Goal: Feedback & Contribution: Submit feedback/report problem

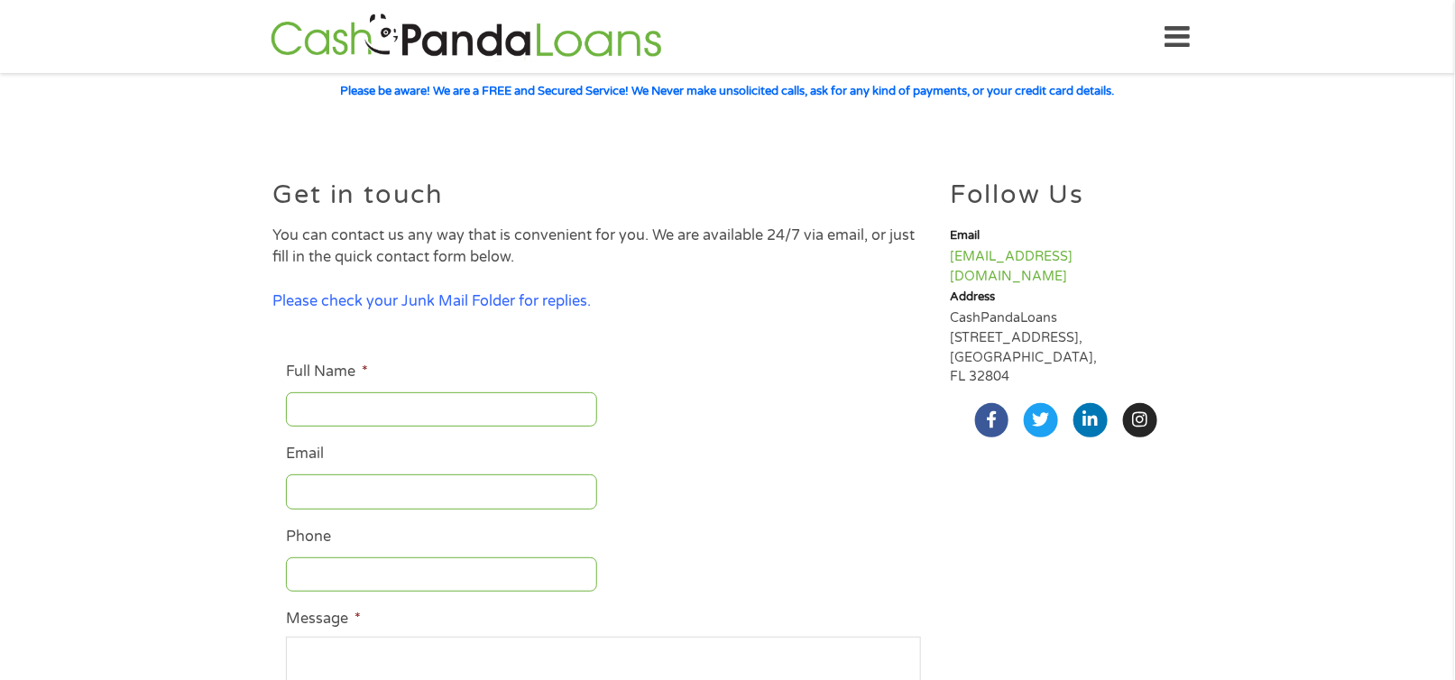
click at [499, 402] on input "Full Name *" at bounding box center [441, 409] width 311 height 34
type input "l"
type input "[PERSON_NAME]"
type input "B"
type input "[EMAIL_ADDRESS][DOMAIN_NAME]"
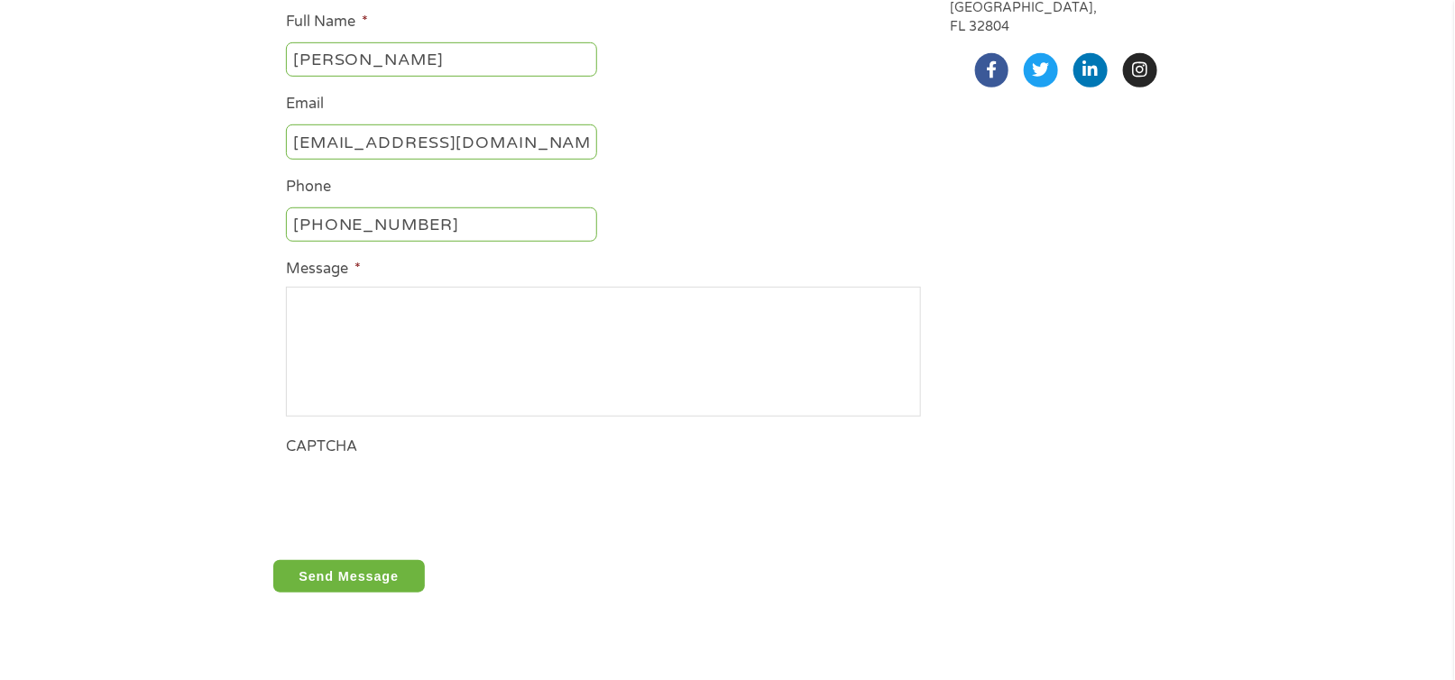
scroll to position [352, 0]
type input "[PHONE_NUMBER]"
click at [778, 341] on textarea "Message *" at bounding box center [603, 350] width 635 height 130
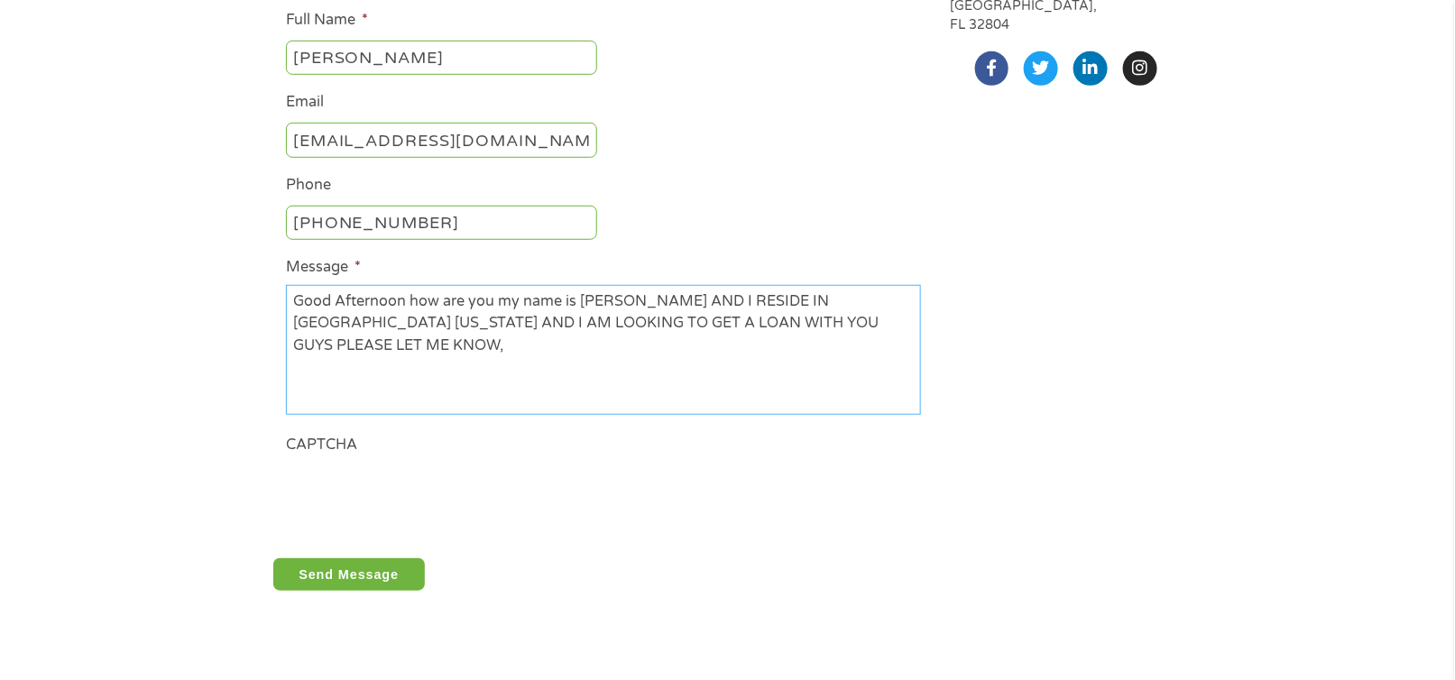
type textarea "Good Afternoon how are you my name is [PERSON_NAME] AND I RESIDE IN [GEOGRAPHIC…"
click at [325, 584] on input "Send Message" at bounding box center [349, 574] width 152 height 32
click at [325, 583] on input "Send Message" at bounding box center [349, 574] width 152 height 32
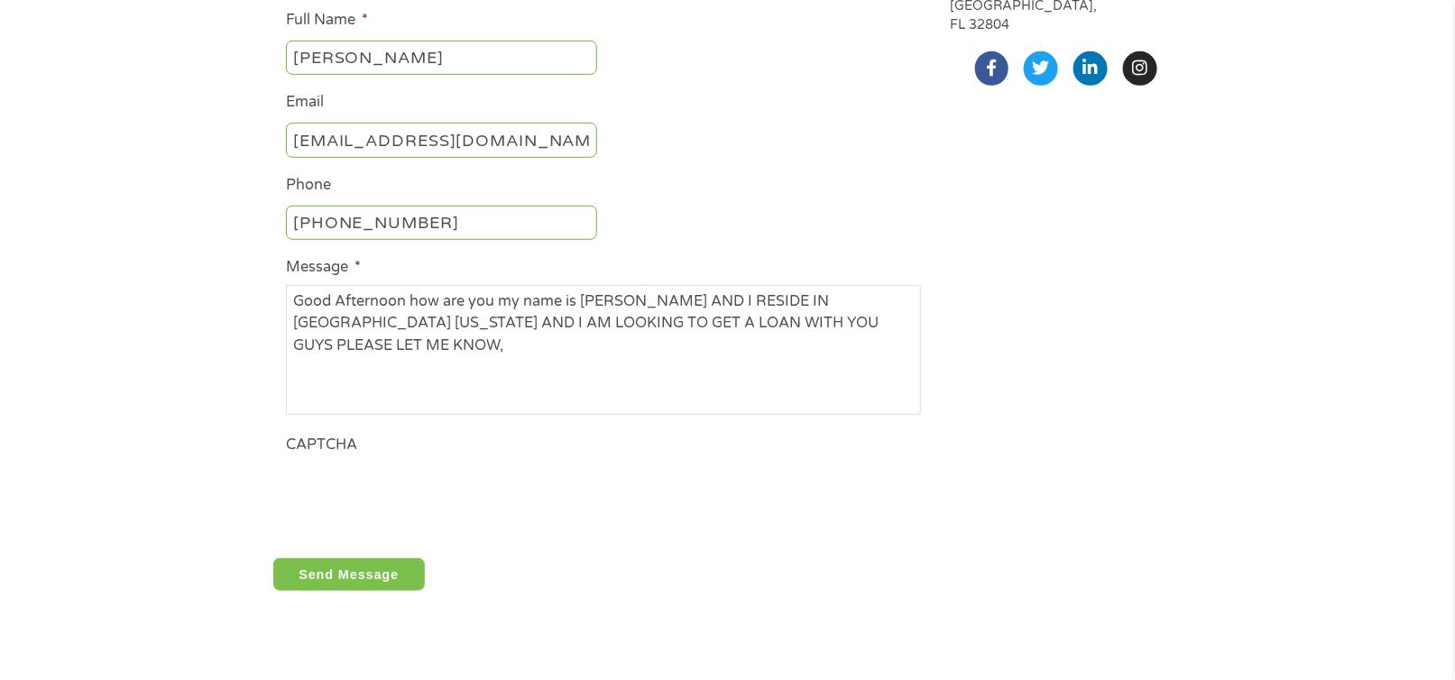
click at [325, 583] on input "Send Message" at bounding box center [349, 574] width 152 height 32
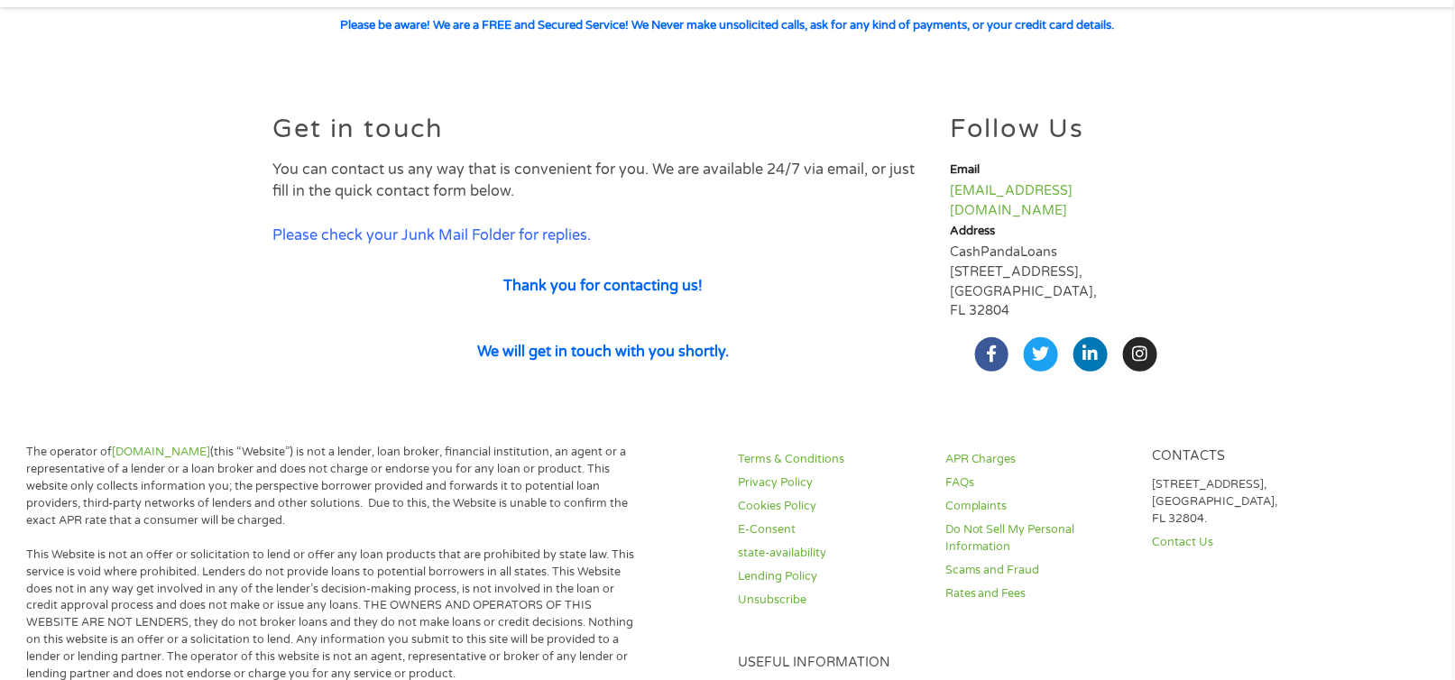
scroll to position [56, 0]
